Goal: Information Seeking & Learning: Check status

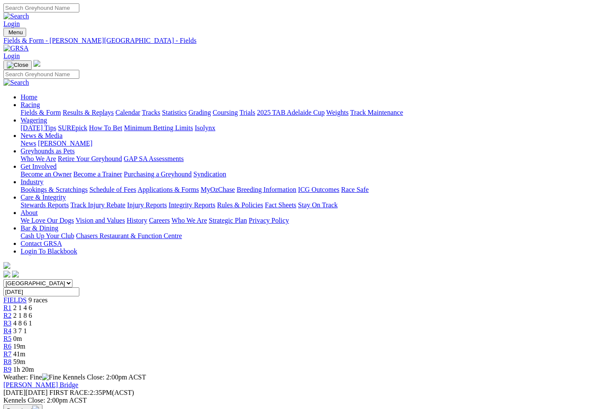
scroll to position [2, 0]
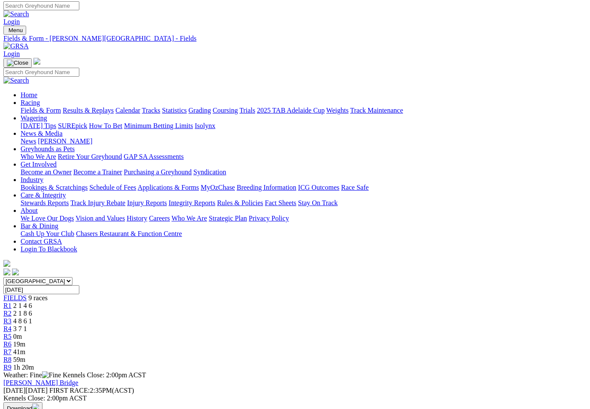
click at [99, 107] on link "Results & Replays" at bounding box center [88, 110] width 51 height 7
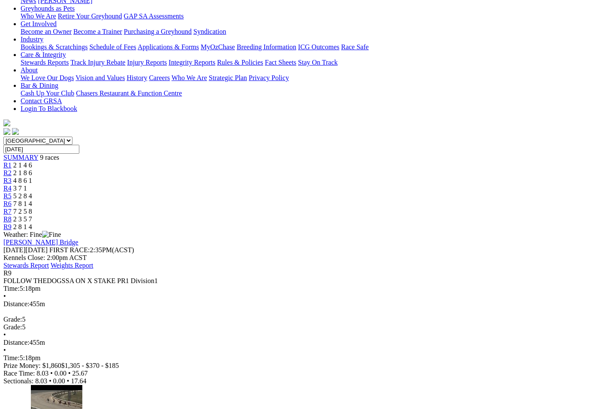
scroll to position [138, 3]
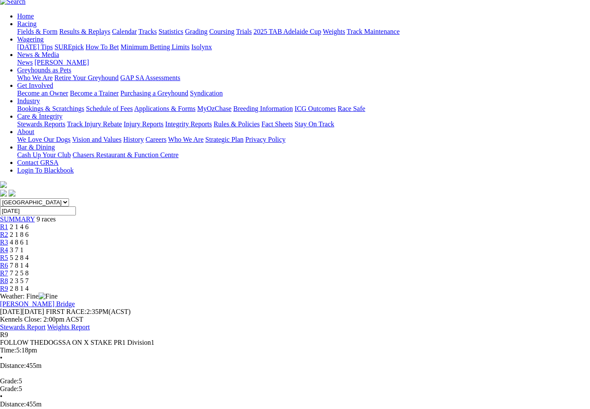
scroll to position [0, 3]
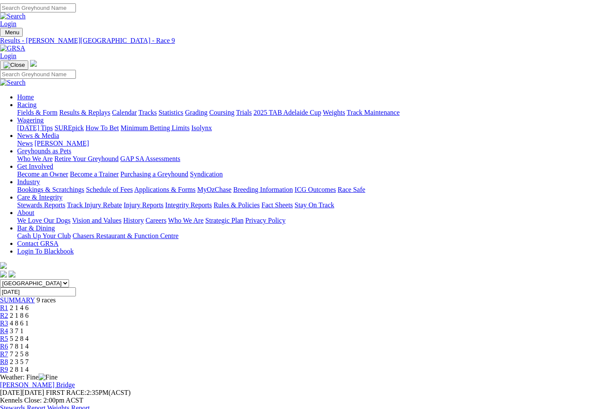
click at [8, 320] on span "R3" at bounding box center [4, 323] width 8 height 7
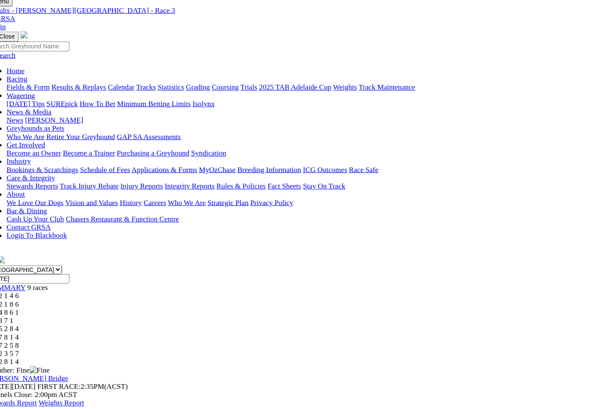
scroll to position [18, 0]
click at [12, 310] on span "R4" at bounding box center [7, 313] width 8 height 7
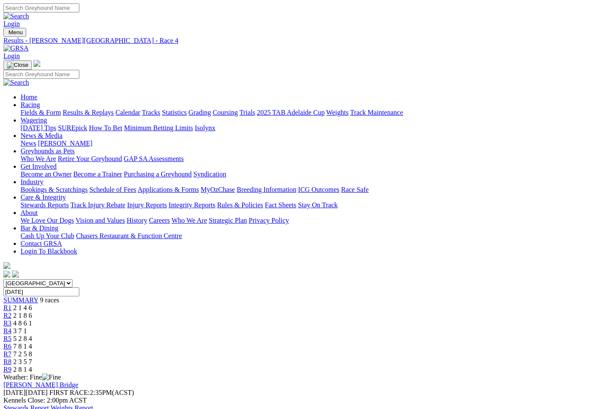
click at [12, 335] on span "R5" at bounding box center [7, 338] width 8 height 7
click at [32, 343] on span "7 8 1 4" at bounding box center [22, 346] width 19 height 7
click at [385, 382] on div "Murray Bridge Friday 26 Sep 2025 FIRST RACE: 2:35PM(ACST) Kennels Close: 2:00pm…" at bounding box center [294, 397] width 583 height 31
click at [12, 351] on link "R7" at bounding box center [7, 354] width 8 height 7
click at [32, 358] on span "2 3 5 7" at bounding box center [22, 361] width 19 height 7
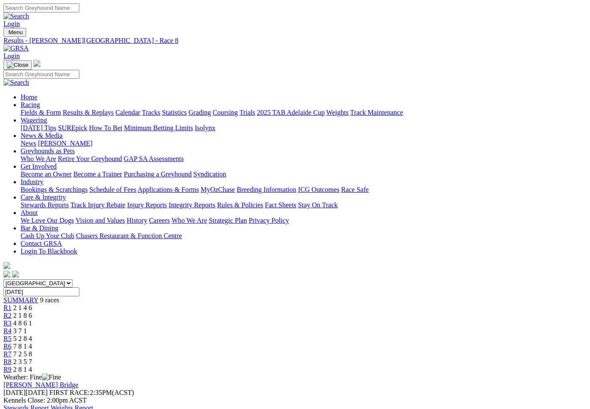
click at [49, 405] on link "Stewards Report" at bounding box center [25, 408] width 45 height 7
click at [12, 358] on span "R8" at bounding box center [7, 361] width 8 height 7
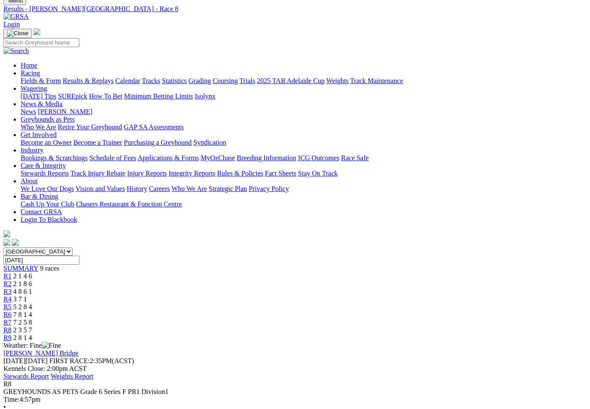
scroll to position [30, 0]
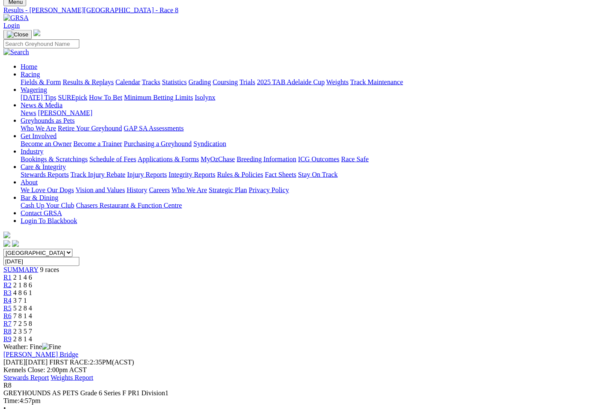
click at [12, 336] on link "R9" at bounding box center [7, 339] width 8 height 7
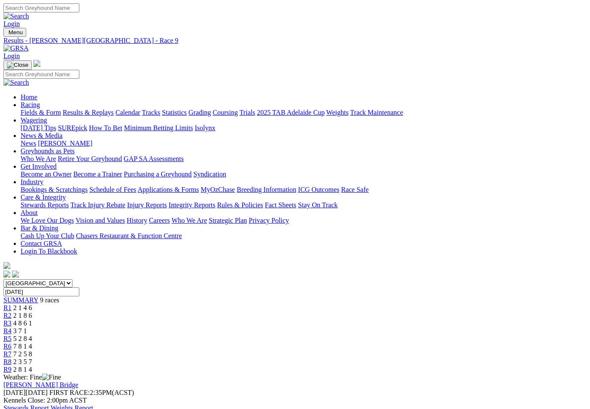
click at [12, 304] on span "R1" at bounding box center [7, 307] width 8 height 7
click at [12, 328] on span "R4" at bounding box center [7, 331] width 8 height 7
click at [12, 320] on span "R3" at bounding box center [7, 323] width 8 height 7
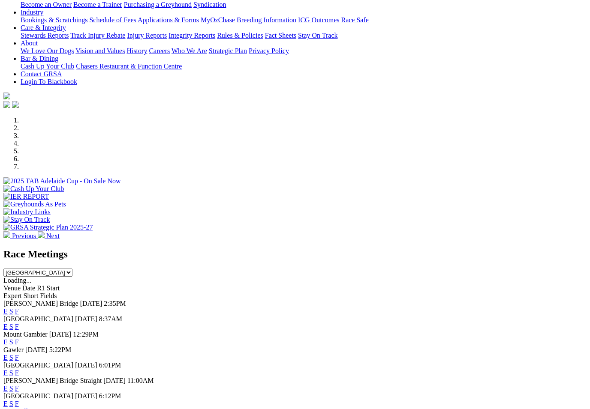
scroll to position [156, 0]
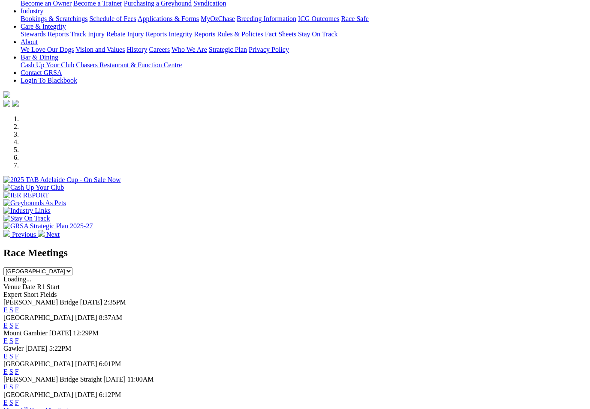
click at [19, 322] on link "F" at bounding box center [17, 325] width 4 height 7
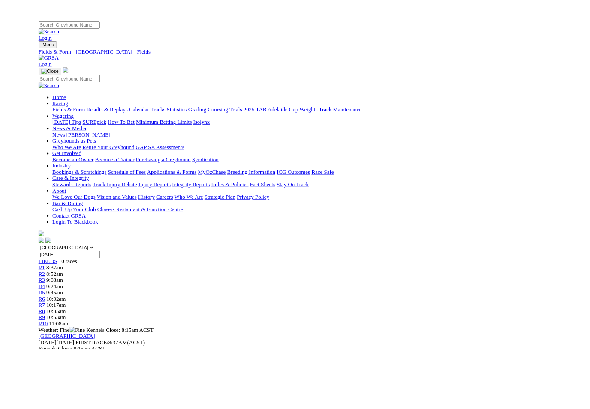
scroll to position [15, 0]
